Goal: Information Seeking & Learning: Learn about a topic

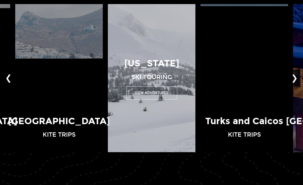
scroll to position [347, 0]
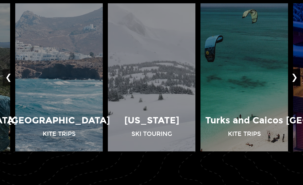
click at [299, 86] on button "❯" at bounding box center [295, 77] width 12 height 17
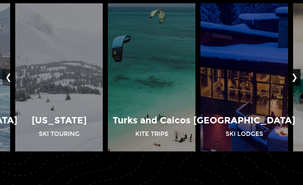
click at [299, 86] on button "❯" at bounding box center [295, 77] width 12 height 17
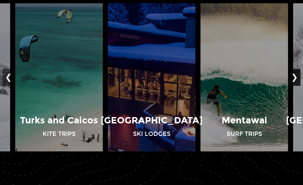
click at [299, 86] on button "❯" at bounding box center [295, 77] width 12 height 17
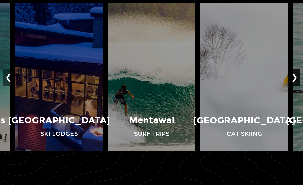
click at [299, 86] on button "❯" at bounding box center [295, 77] width 12 height 17
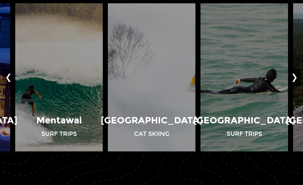
click at [299, 86] on button "❯" at bounding box center [295, 77] width 12 height 17
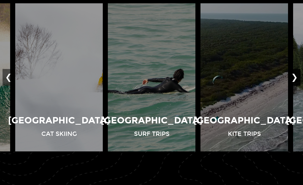
click at [297, 86] on button "❯" at bounding box center [295, 77] width 12 height 17
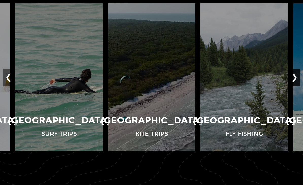
click at [297, 86] on button "❯" at bounding box center [295, 77] width 12 height 17
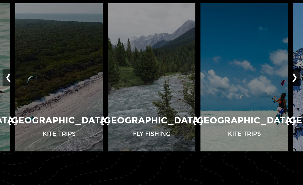
click at [297, 86] on button "❯" at bounding box center [295, 77] width 12 height 17
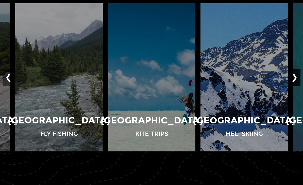
click at [297, 86] on button "❯" at bounding box center [295, 77] width 12 height 17
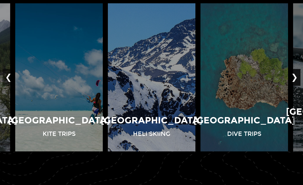
click at [297, 86] on button "❯" at bounding box center [295, 77] width 12 height 17
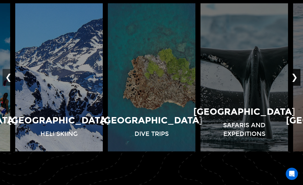
click at [297, 86] on button "❯" at bounding box center [295, 77] width 12 height 17
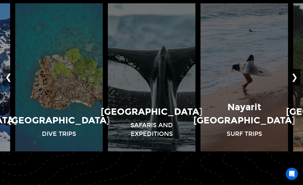
click at [297, 86] on button "❯" at bounding box center [295, 77] width 12 height 17
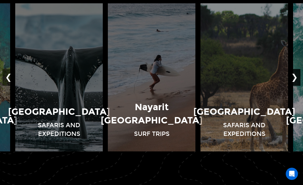
click at [297, 86] on button "❯" at bounding box center [295, 77] width 12 height 17
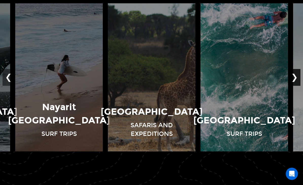
click at [297, 86] on button "❯" at bounding box center [295, 77] width 12 height 17
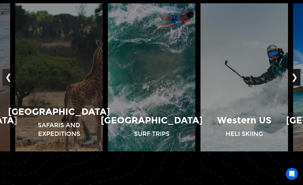
click at [297, 86] on button "❯" at bounding box center [295, 77] width 12 height 17
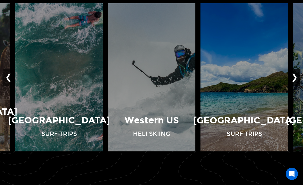
click at [297, 86] on button "❯" at bounding box center [295, 77] width 12 height 17
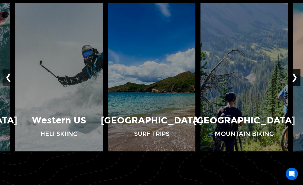
click at [297, 86] on button "❯" at bounding box center [295, 77] width 12 height 17
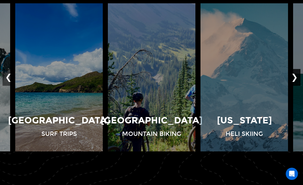
click at [297, 86] on button "❯" at bounding box center [295, 77] width 12 height 17
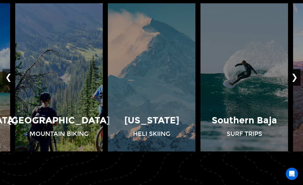
click at [297, 86] on button "❯" at bounding box center [295, 77] width 12 height 17
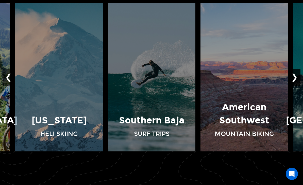
click at [297, 86] on button "❯" at bounding box center [295, 77] width 12 height 17
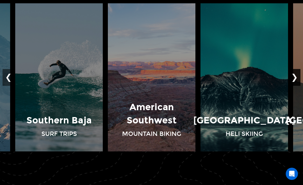
click at [297, 86] on button "❯" at bounding box center [295, 77] width 12 height 17
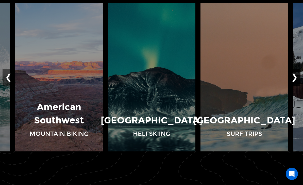
click at [297, 86] on button "❯" at bounding box center [295, 77] width 12 height 17
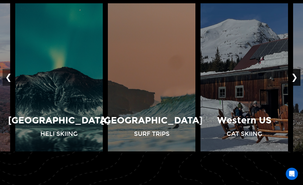
click at [297, 86] on button "❯" at bounding box center [295, 77] width 12 height 17
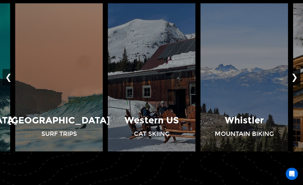
click at [297, 86] on button "❯" at bounding box center [295, 77] width 12 height 17
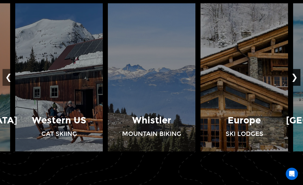
click at [297, 86] on button "❯" at bounding box center [295, 77] width 12 height 17
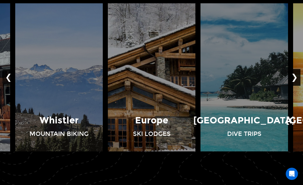
click at [297, 86] on button "❯" at bounding box center [295, 77] width 12 height 17
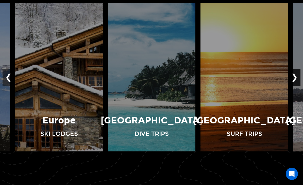
click at [297, 86] on button "❯" at bounding box center [295, 77] width 12 height 17
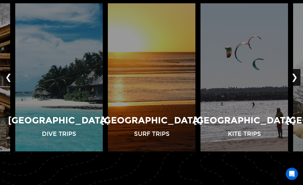
click at [297, 86] on button "❯" at bounding box center [295, 77] width 12 height 17
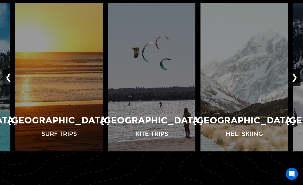
click at [297, 86] on button "❯" at bounding box center [295, 77] width 12 height 17
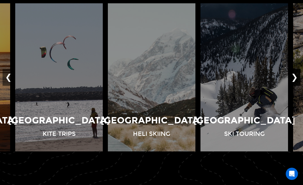
click at [297, 86] on button "❯" at bounding box center [295, 77] width 12 height 17
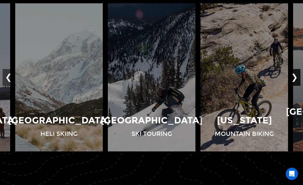
click at [299, 86] on button "❯" at bounding box center [295, 77] width 12 height 17
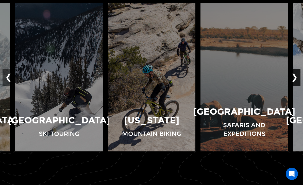
click at [299, 86] on button "❯" at bounding box center [295, 77] width 12 height 17
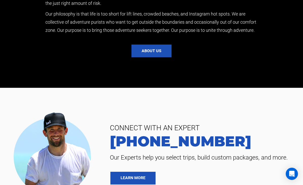
scroll to position [927, 0]
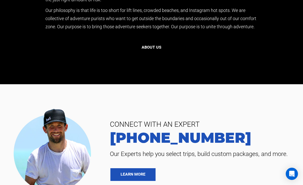
click at [155, 54] on button "About us" at bounding box center [152, 47] width 40 height 13
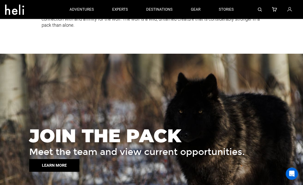
scroll to position [662, 0]
click at [63, 159] on button "LEARN MORE" at bounding box center [54, 165] width 50 height 13
